Goal: Check status: Check status

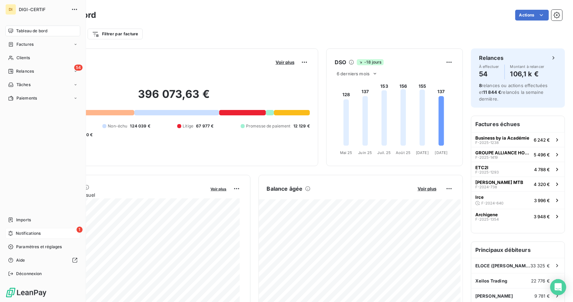
click at [39, 236] on div "1 Notifications" at bounding box center [42, 233] width 75 height 11
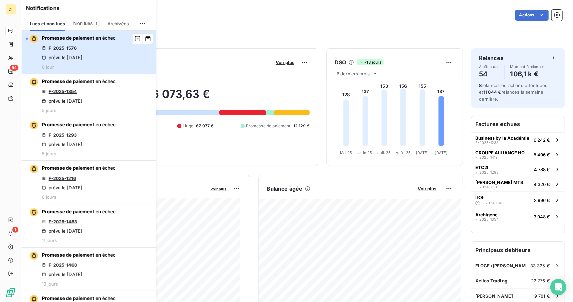
click at [137, 53] on button "Promesse de paiement en échec F-2025-1576 prévu le [DATE] 0 jour" at bounding box center [89, 52] width 134 height 43
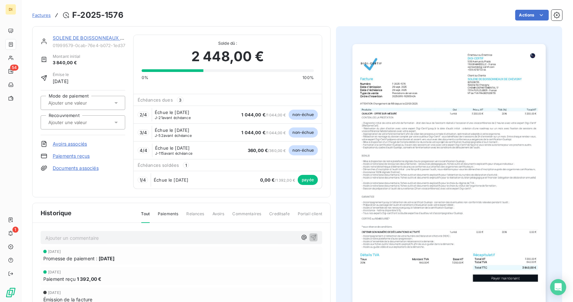
click at [95, 38] on link "SOLENE DE BOISSONNEAUX DE CHEVIGNY" at bounding box center [103, 38] width 100 height 6
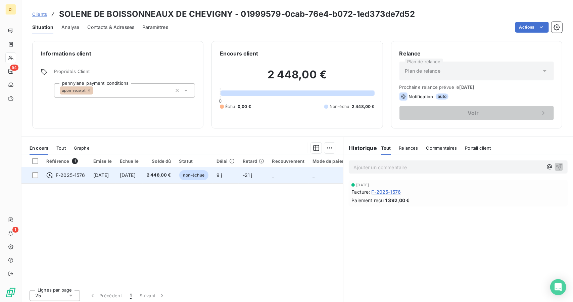
click at [265, 172] on td "-21 j" at bounding box center [254, 175] width 30 height 16
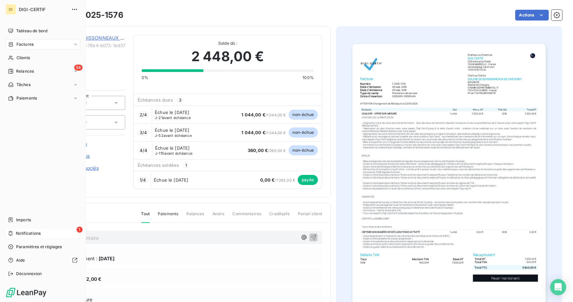
click at [51, 230] on div "1 Notifications" at bounding box center [42, 233] width 75 height 11
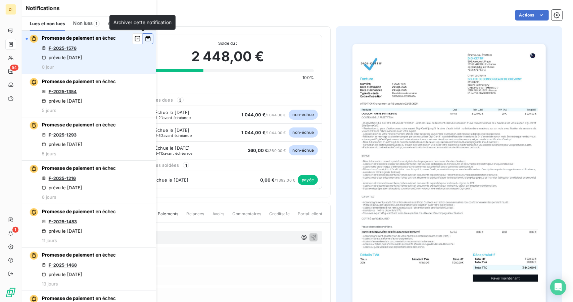
click at [145, 38] on icon "button" at bounding box center [148, 38] width 6 height 7
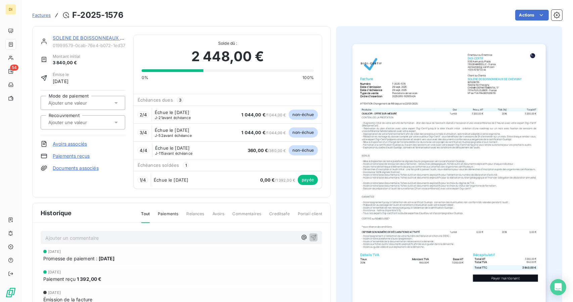
click at [201, 17] on div "Actions" at bounding box center [347, 15] width 431 height 11
